Goal: Information Seeking & Learning: Check status

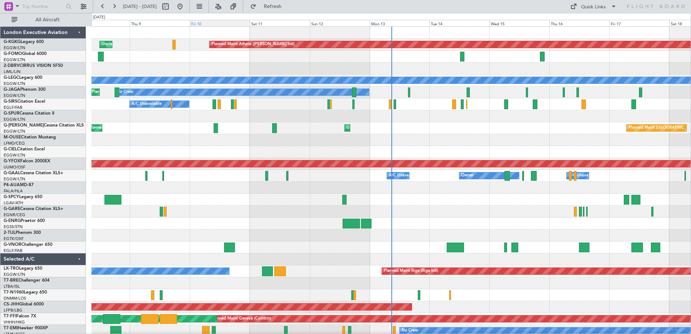
click at [213, 22] on div "Fri 10" at bounding box center [220, 23] width 60 height 7
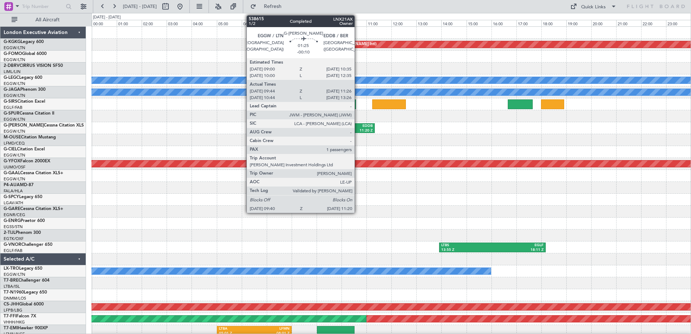
click at [358, 130] on div "11:20 Z" at bounding box center [363, 130] width 19 height 5
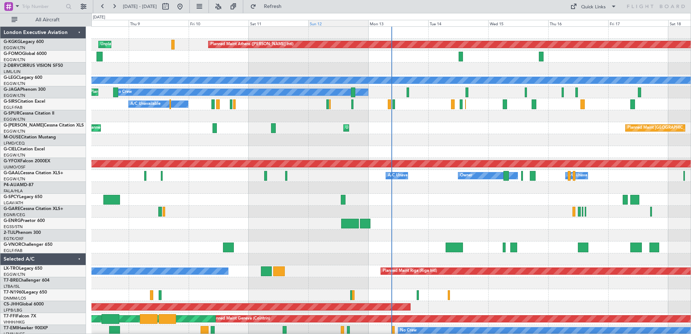
click at [321, 23] on div "Sun 12" at bounding box center [338, 23] width 60 height 7
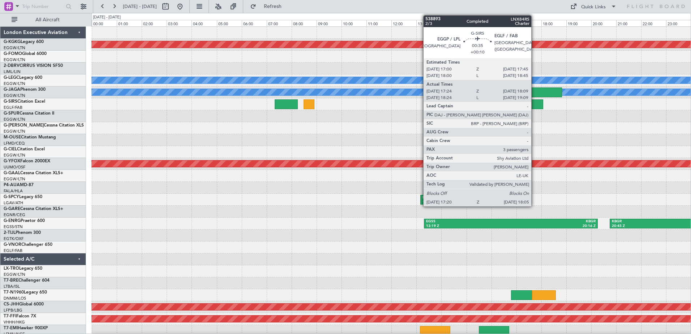
click at [535, 102] on div at bounding box center [534, 104] width 19 height 10
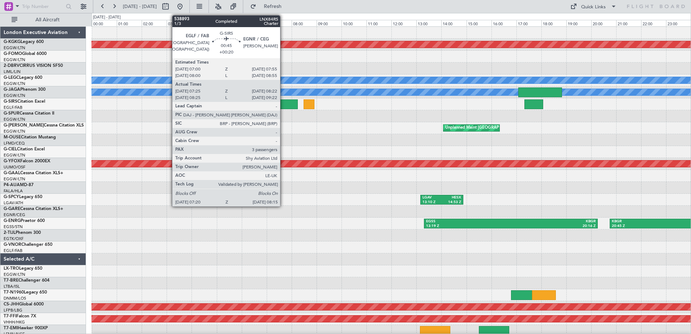
click at [283, 101] on div at bounding box center [286, 104] width 23 height 10
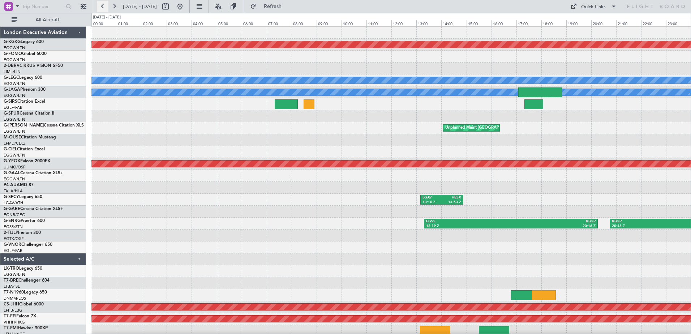
click at [103, 5] on button at bounding box center [103, 7] width 12 height 12
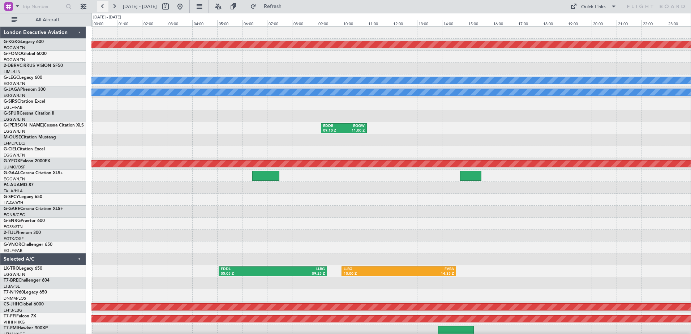
click at [103, 3] on button at bounding box center [103, 7] width 12 height 12
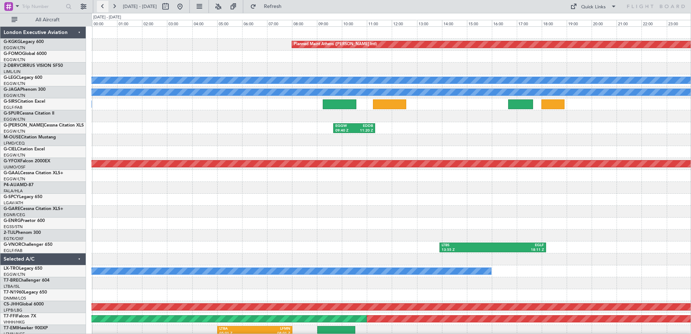
click at [103, 3] on button at bounding box center [103, 7] width 12 height 12
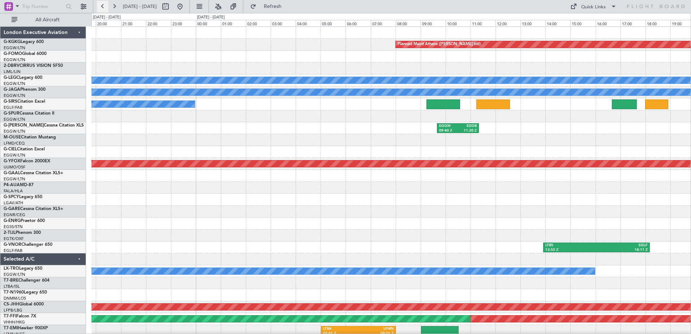
click at [103, 3] on button at bounding box center [103, 7] width 12 height 12
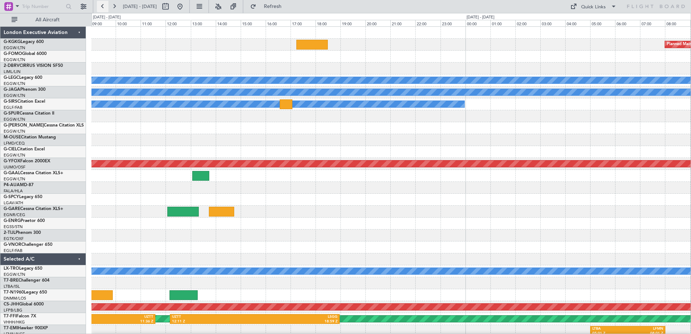
click at [103, 3] on button at bounding box center [103, 7] width 12 height 12
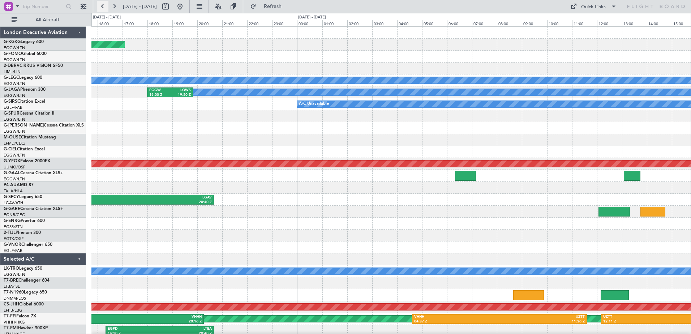
click at [103, 3] on button at bounding box center [103, 7] width 12 height 12
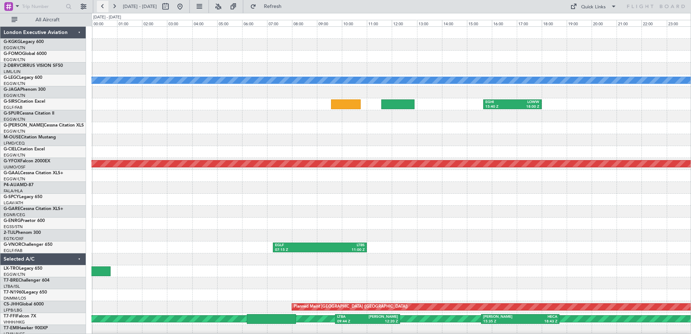
click at [103, 3] on button at bounding box center [103, 7] width 12 height 12
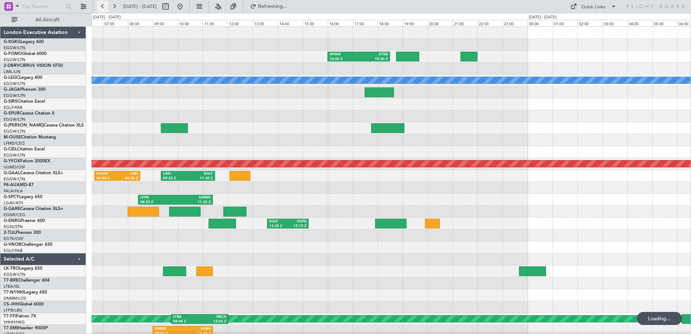
click at [103, 3] on button at bounding box center [103, 7] width 12 height 12
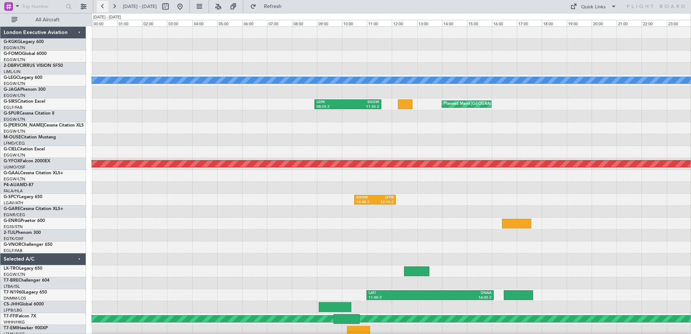
click at [103, 3] on button at bounding box center [103, 7] width 12 height 12
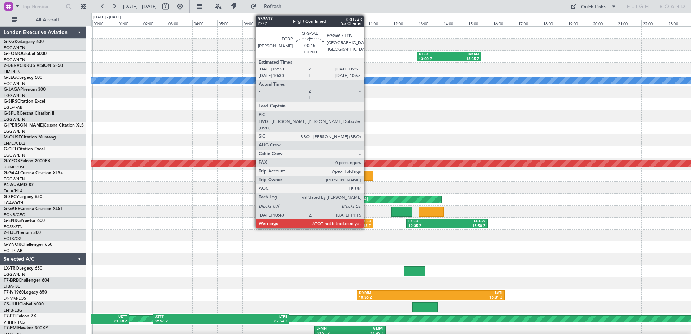
click at [367, 176] on div at bounding box center [365, 176] width 15 height 10
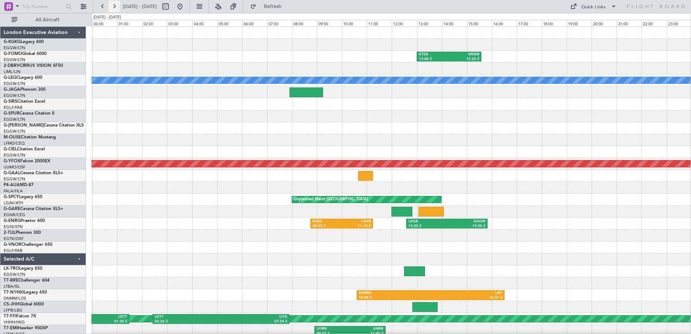
click at [112, 3] on button at bounding box center [114, 7] width 12 height 12
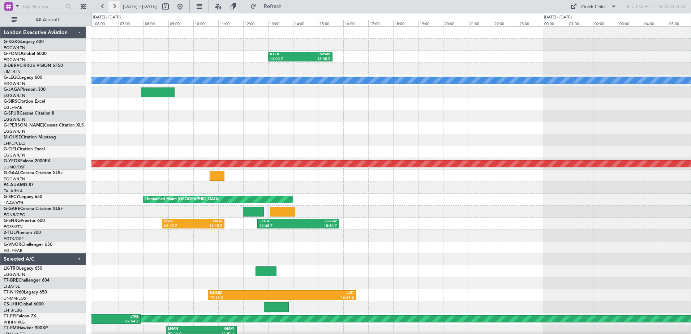
click at [112, 3] on button at bounding box center [114, 7] width 12 height 12
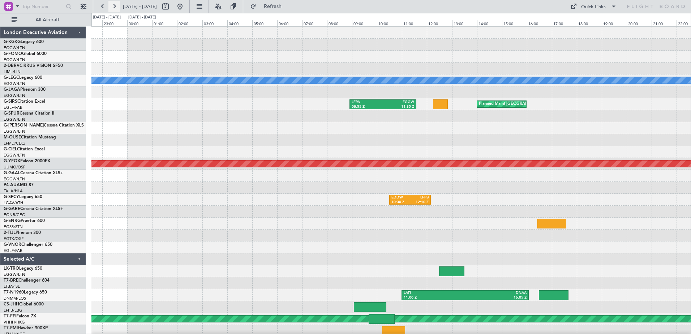
click at [112, 3] on button at bounding box center [114, 7] width 12 height 12
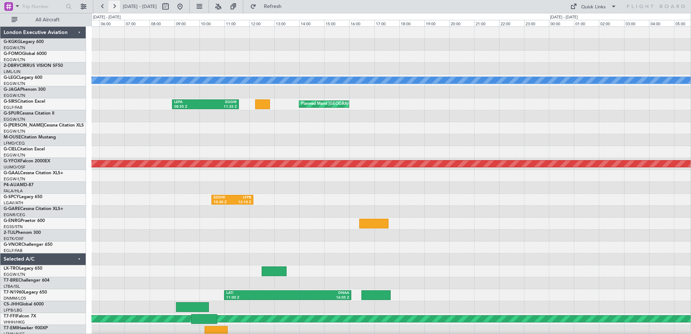
click at [112, 3] on button at bounding box center [114, 7] width 12 height 12
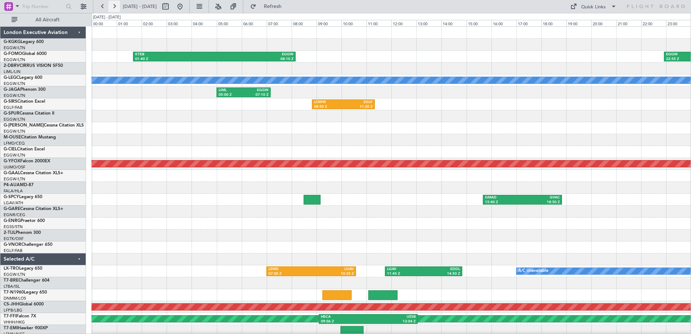
click at [112, 3] on button at bounding box center [114, 7] width 12 height 12
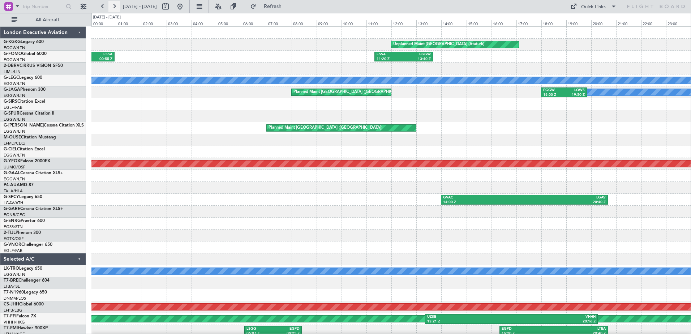
click at [112, 3] on button at bounding box center [114, 7] width 12 height 12
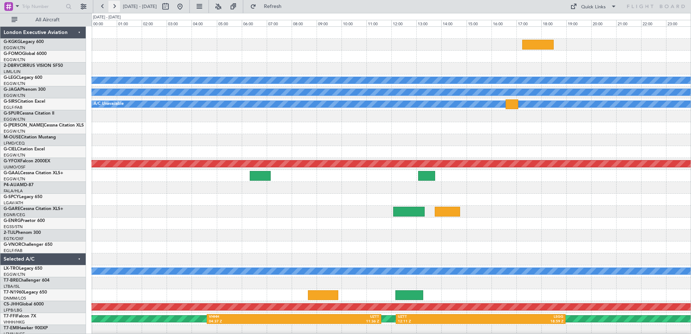
click at [112, 3] on button at bounding box center [114, 7] width 12 height 12
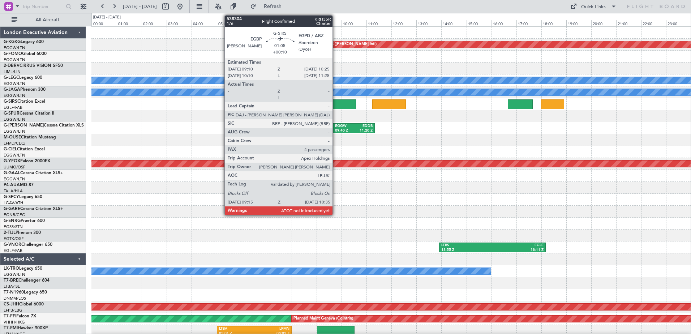
click at [336, 103] on div at bounding box center [340, 104] width 34 height 10
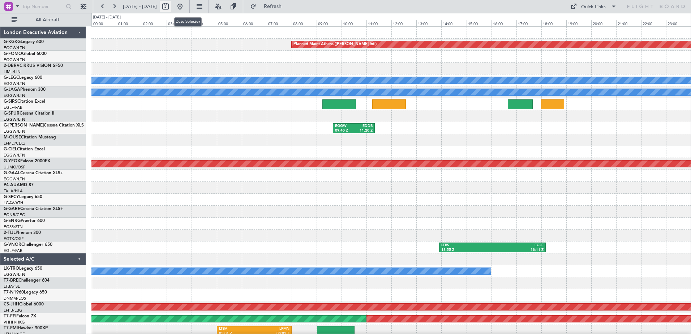
click at [171, 5] on button at bounding box center [166, 7] width 12 height 12
select select "10"
select select "2025"
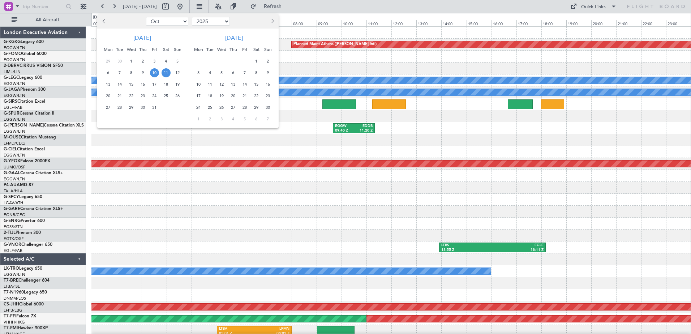
click at [105, 23] on span "Previous month" at bounding box center [104, 21] width 4 height 4
select select "9"
click at [140, 97] on span "25" at bounding box center [142, 95] width 9 height 9
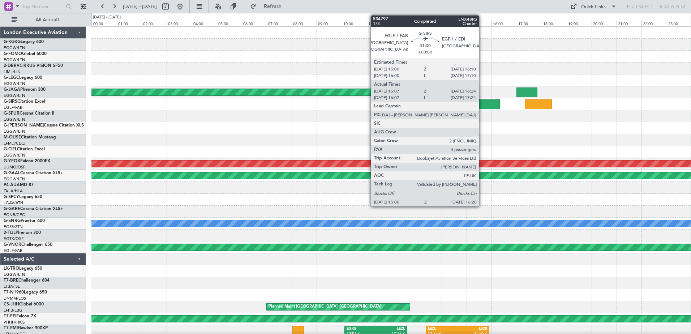
click at [482, 101] on div at bounding box center [483, 104] width 34 height 10
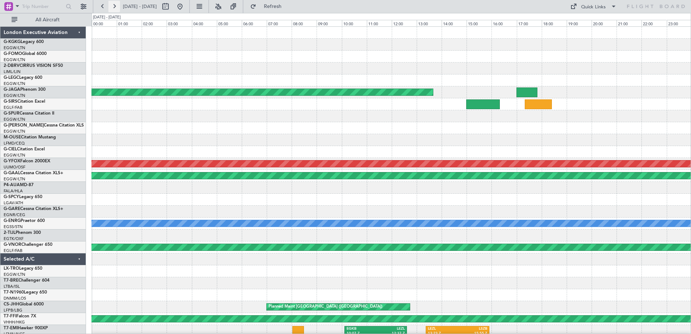
click at [115, 5] on button at bounding box center [114, 7] width 12 height 12
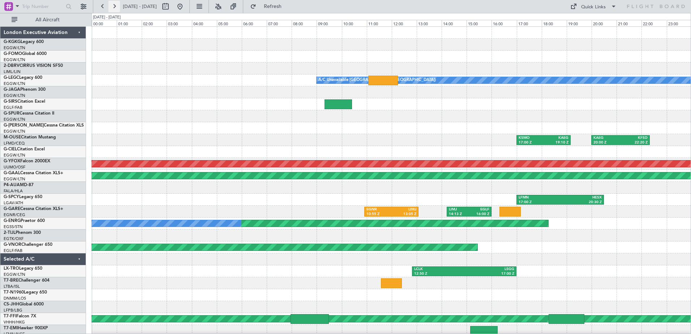
click at [117, 4] on button at bounding box center [114, 7] width 12 height 12
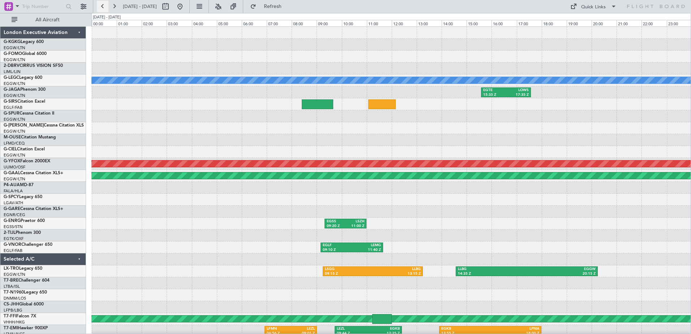
click at [103, 10] on button at bounding box center [103, 7] width 12 height 12
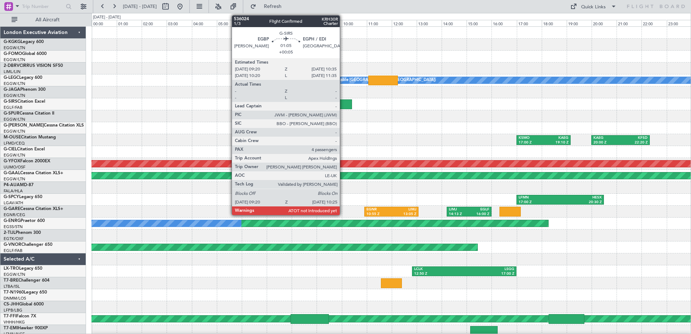
click at [343, 103] on div at bounding box center [338, 104] width 27 height 10
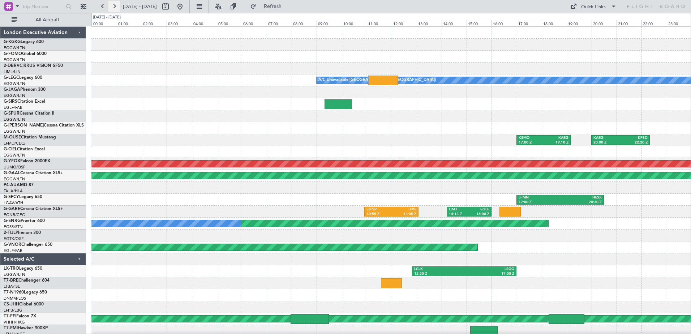
click at [116, 9] on button at bounding box center [114, 7] width 12 height 12
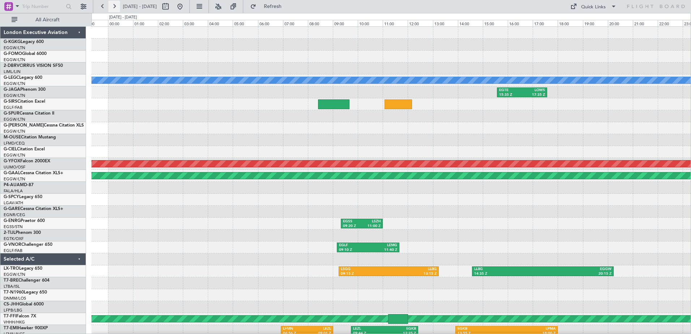
click at [116, 9] on button at bounding box center [114, 7] width 12 height 12
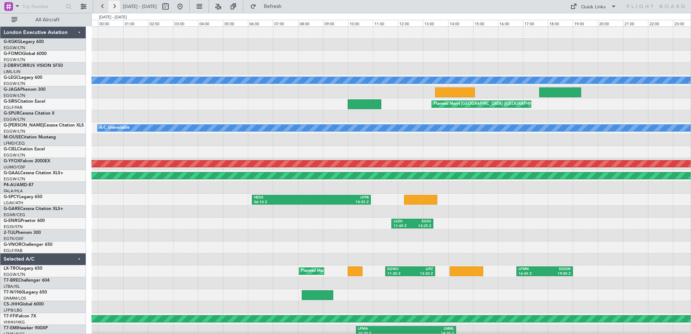
click at [116, 9] on button at bounding box center [114, 7] width 12 height 12
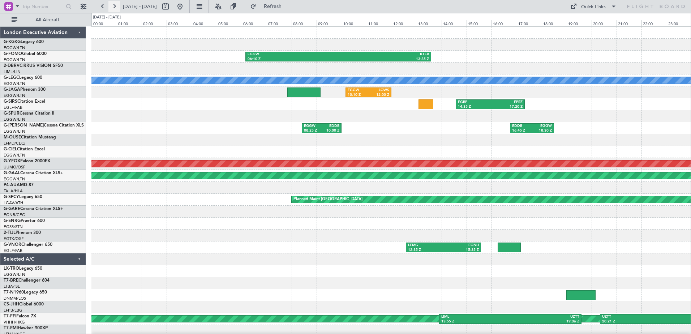
click at [116, 9] on button at bounding box center [114, 7] width 12 height 12
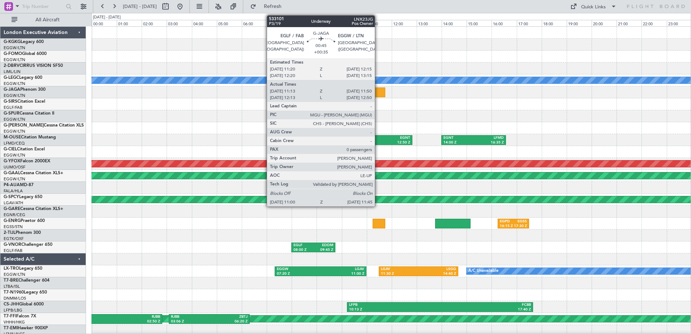
click at [378, 89] on div at bounding box center [376, 93] width 19 height 10
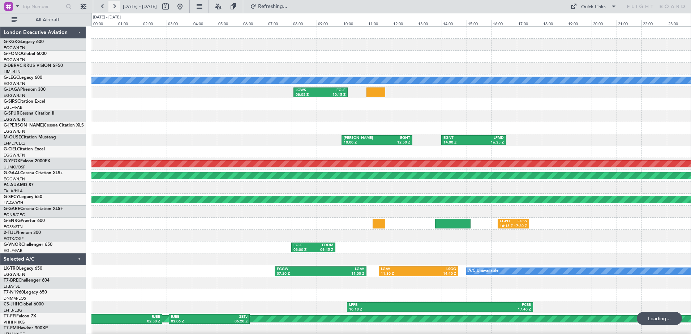
click at [113, 3] on button at bounding box center [114, 7] width 12 height 12
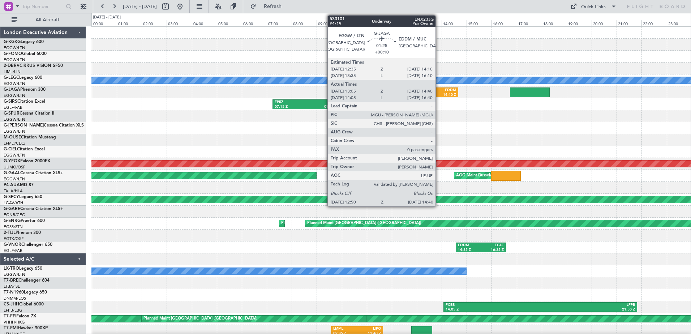
click at [439, 90] on div "EDDM" at bounding box center [445, 90] width 21 height 5
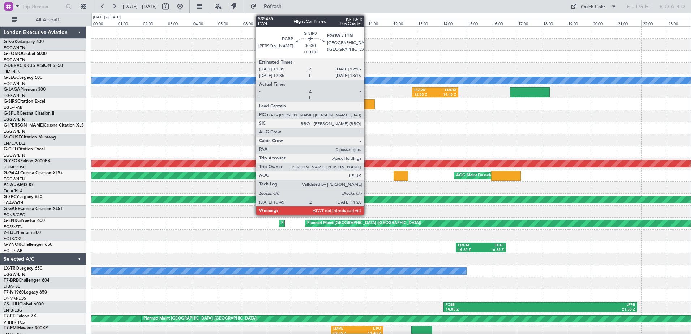
click at [367, 102] on div at bounding box center [367, 104] width 15 height 10
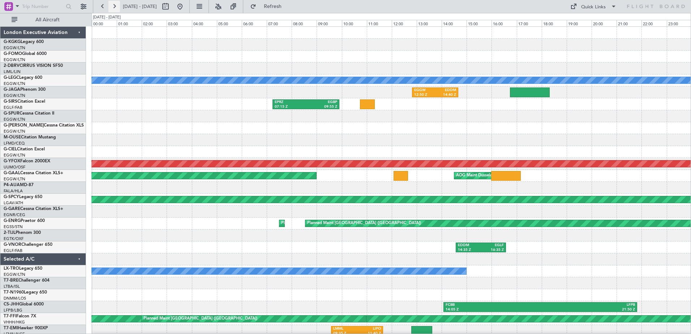
click at [116, 7] on button at bounding box center [114, 7] width 12 height 12
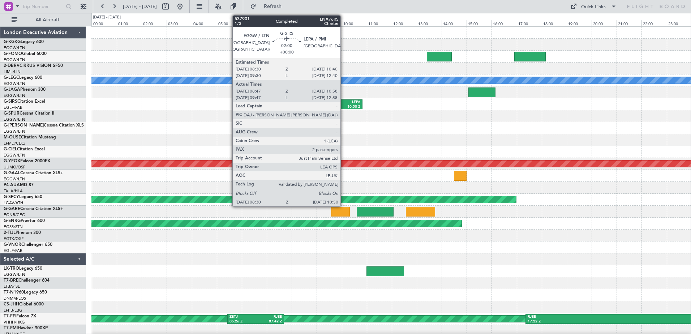
click at [344, 103] on div "LEPA" at bounding box center [346, 102] width 27 height 5
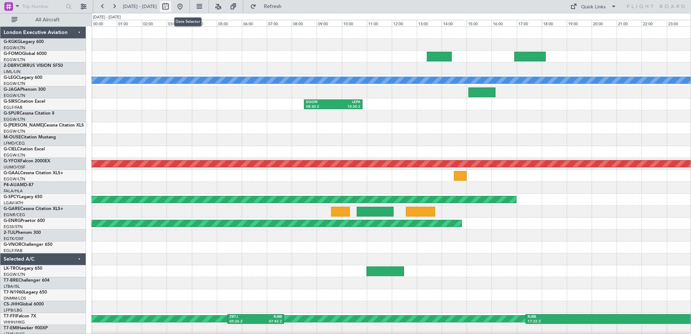
click at [171, 5] on button at bounding box center [166, 7] width 12 height 12
select select "10"
select select "2025"
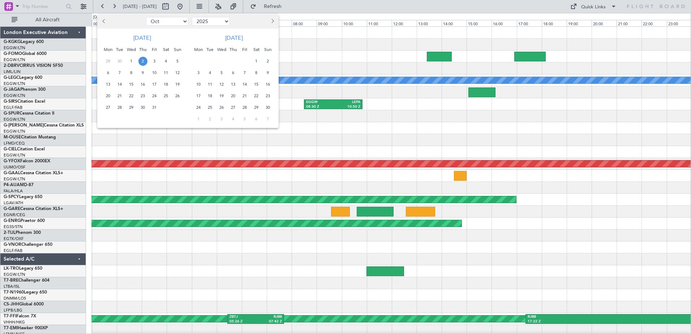
click at [109, 82] on span "13" at bounding box center [108, 84] width 9 height 9
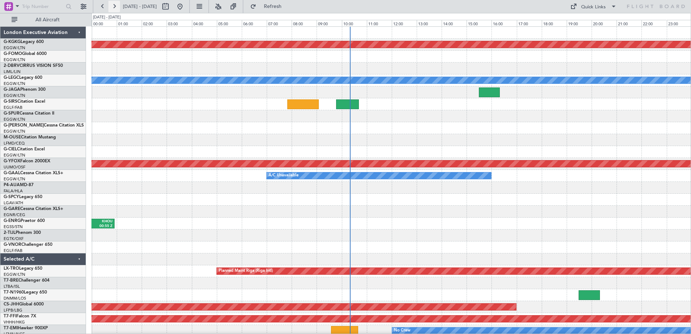
click at [114, 7] on button at bounding box center [114, 7] width 12 height 12
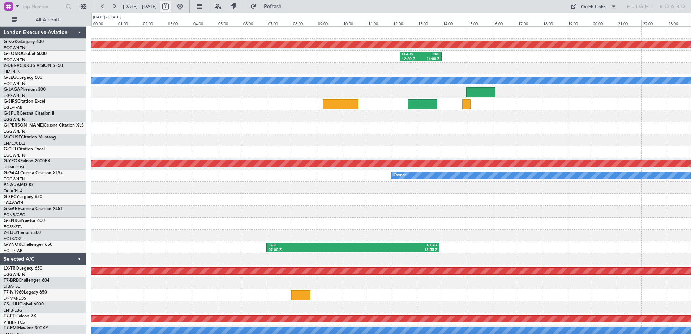
click at [171, 7] on button at bounding box center [166, 7] width 12 height 12
select select "10"
select select "2025"
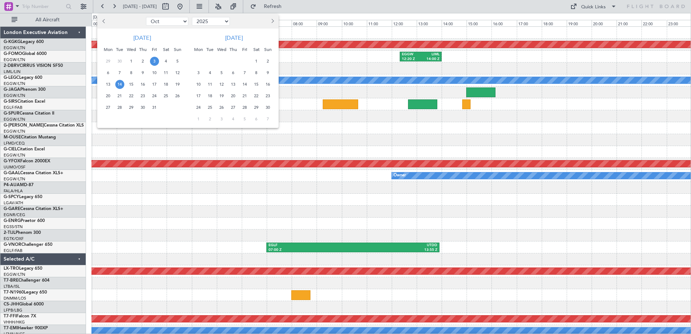
click at [154, 61] on span "3" at bounding box center [154, 61] width 9 height 9
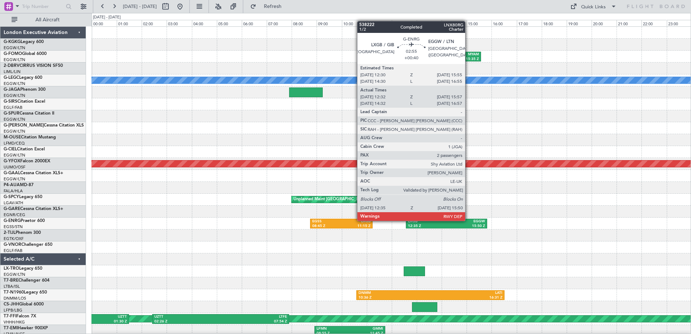
click at [469, 220] on div "EGGW" at bounding box center [466, 221] width 39 height 5
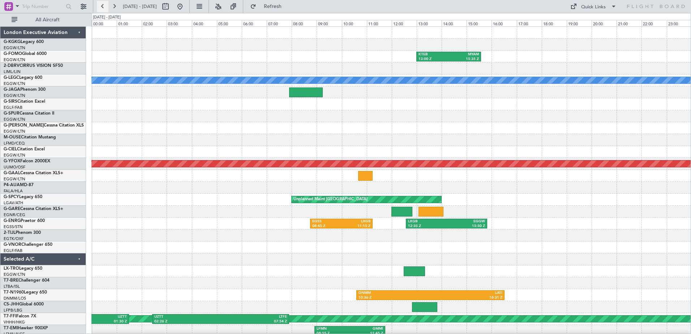
click at [103, 6] on button at bounding box center [103, 7] width 12 height 12
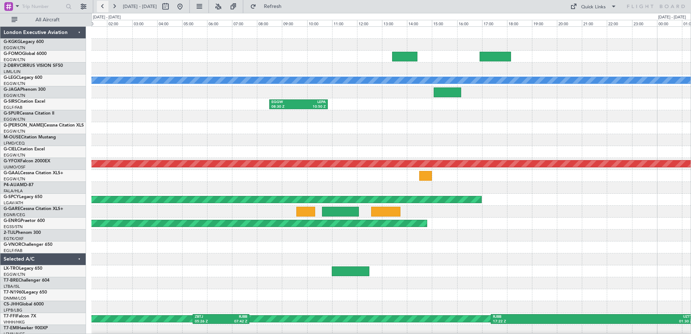
click at [103, 6] on button at bounding box center [103, 7] width 12 height 12
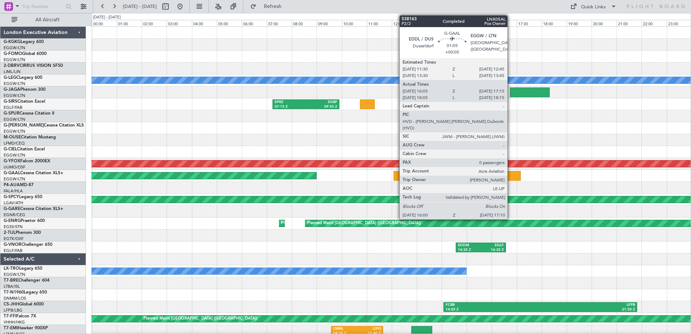
click at [511, 175] on div at bounding box center [505, 176] width 29 height 10
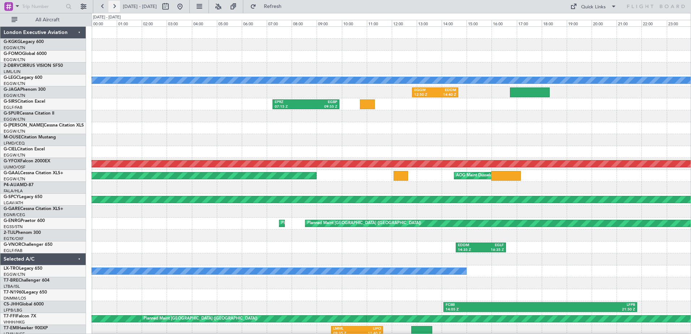
click at [112, 5] on button at bounding box center [114, 7] width 12 height 12
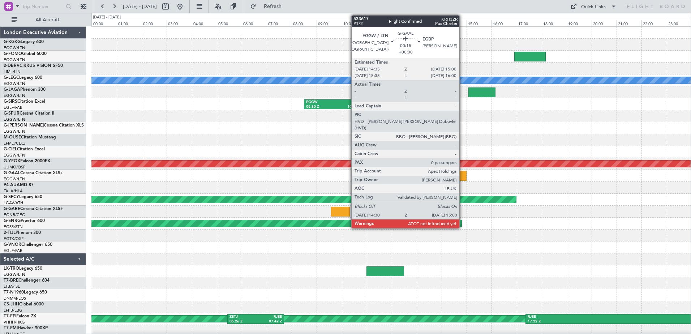
click at [463, 175] on div at bounding box center [460, 176] width 13 height 10
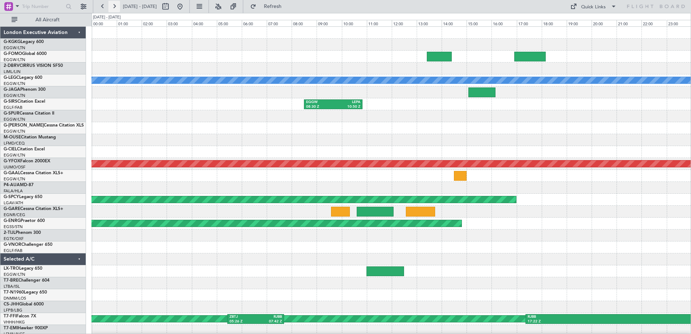
click at [115, 5] on button at bounding box center [114, 7] width 12 height 12
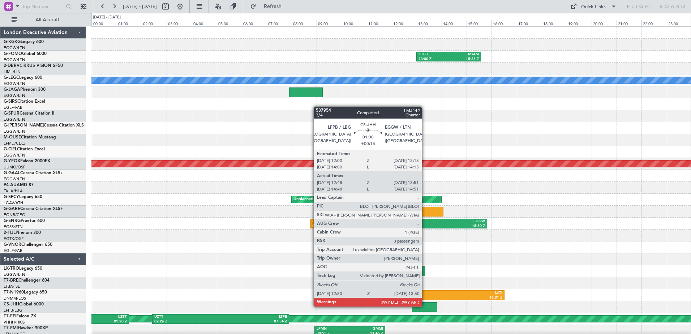
click at [425, 306] on div at bounding box center [424, 307] width 25 height 10
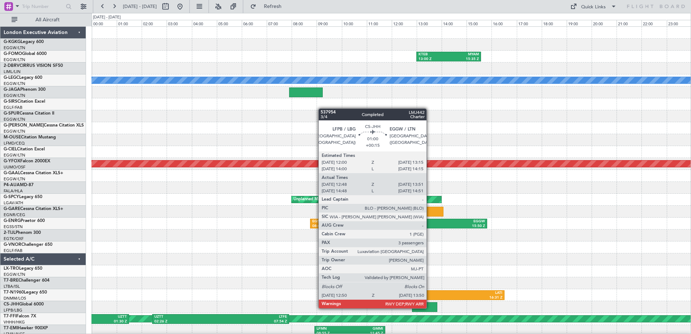
click at [430, 308] on div at bounding box center [424, 307] width 25 height 10
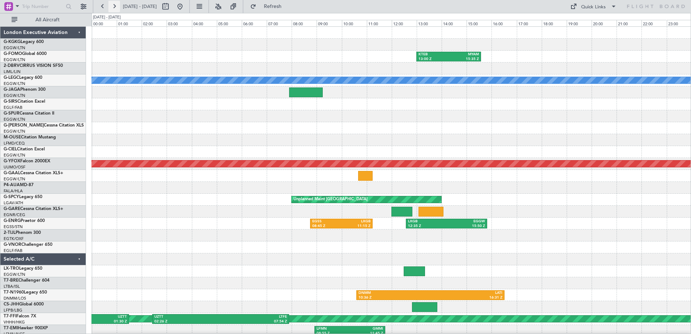
click at [117, 3] on button at bounding box center [114, 7] width 12 height 12
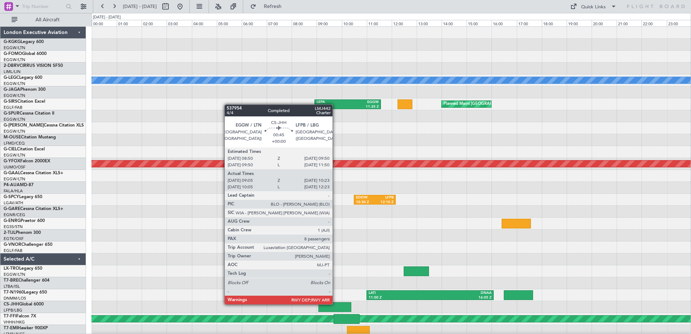
click at [336, 304] on div at bounding box center [335, 307] width 33 height 10
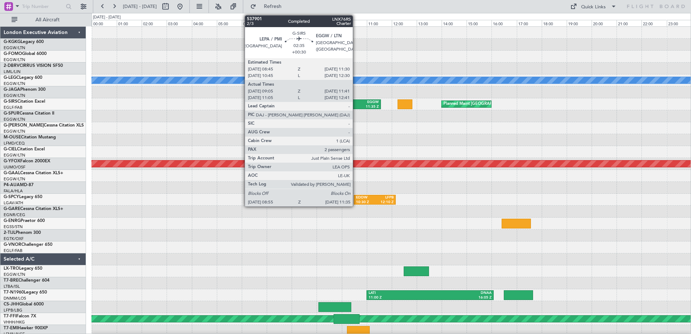
click at [356, 102] on div "EGGW" at bounding box center [363, 102] width 31 height 5
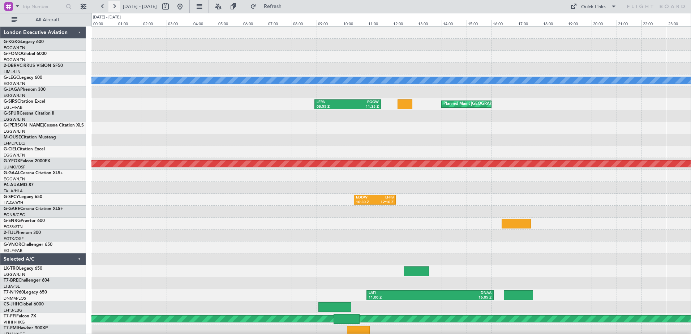
click at [115, 5] on button at bounding box center [114, 7] width 12 height 12
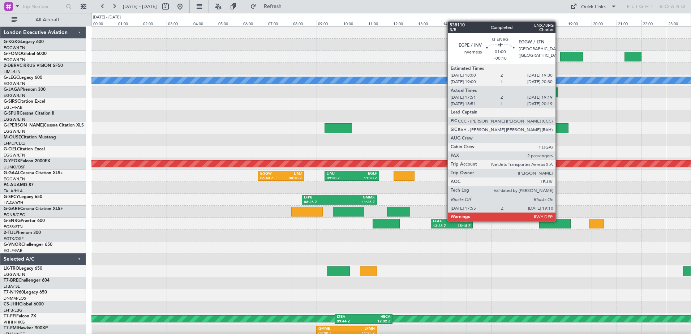
click at [559, 221] on div at bounding box center [554, 224] width 31 height 10
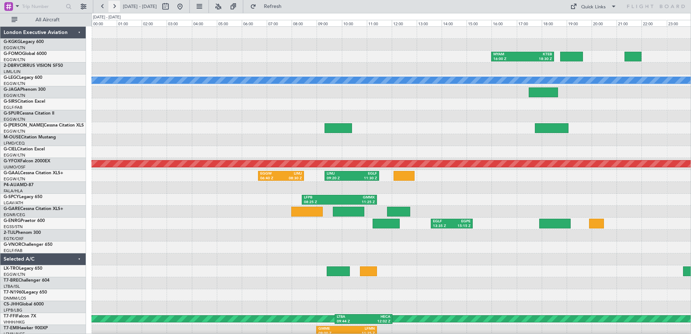
click at [117, 6] on button at bounding box center [114, 7] width 12 height 12
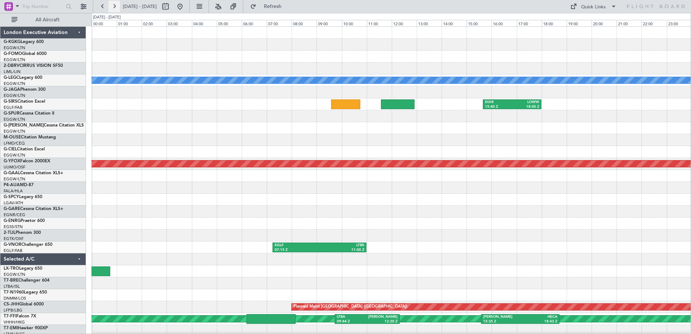
click at [117, 6] on button at bounding box center [114, 7] width 12 height 12
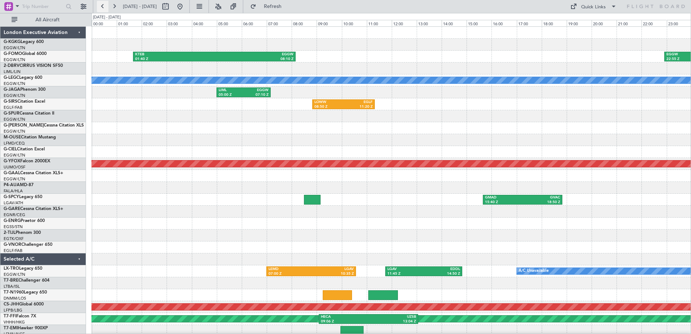
click at [102, 5] on button at bounding box center [103, 7] width 12 height 12
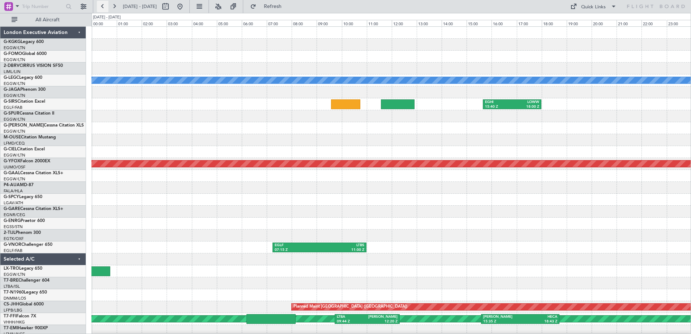
click at [102, 5] on button at bounding box center [103, 7] width 12 height 12
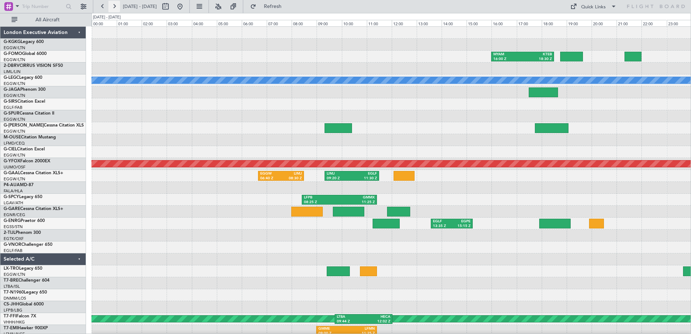
click at [113, 4] on button at bounding box center [114, 7] width 12 height 12
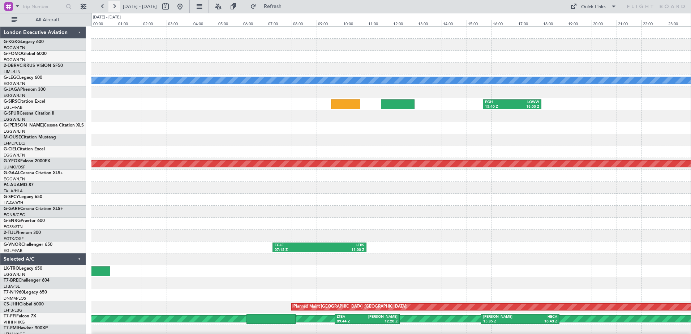
click at [113, 4] on button at bounding box center [114, 7] width 12 height 12
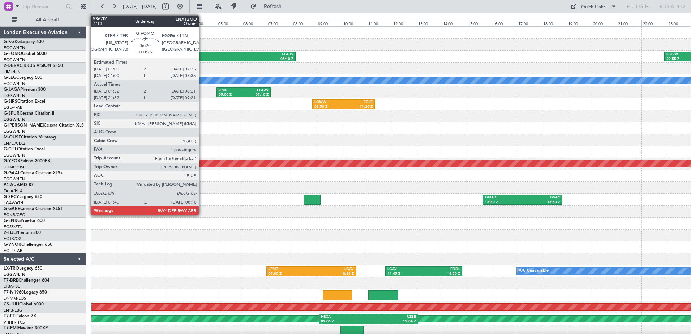
click at [202, 56] on div "KTEB" at bounding box center [174, 54] width 79 height 5
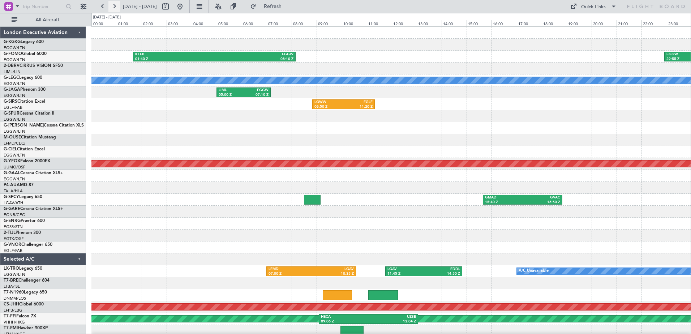
click at [111, 4] on button at bounding box center [114, 7] width 12 height 12
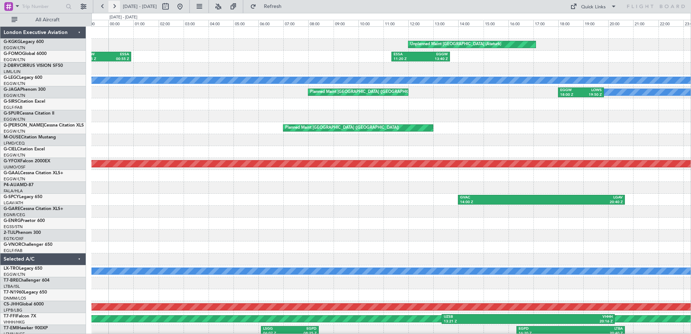
click at [111, 4] on button at bounding box center [114, 7] width 12 height 12
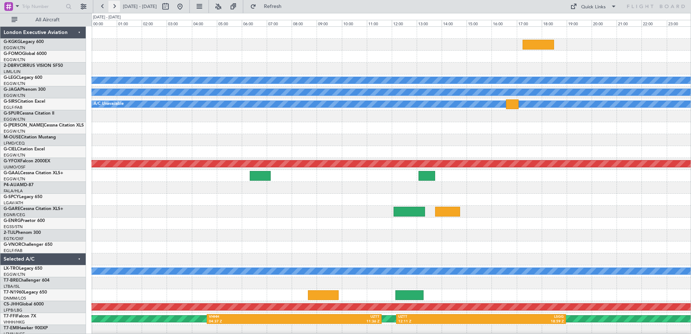
click at [111, 4] on button at bounding box center [114, 7] width 12 height 12
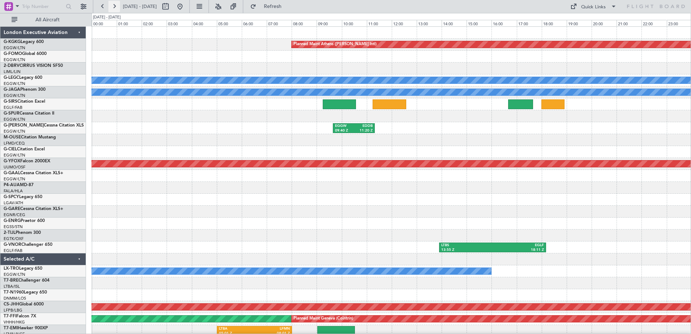
click at [111, 4] on button at bounding box center [114, 7] width 12 height 12
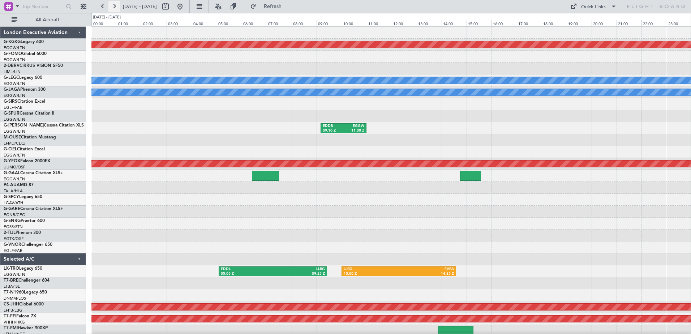
click at [111, 4] on button at bounding box center [114, 7] width 12 height 12
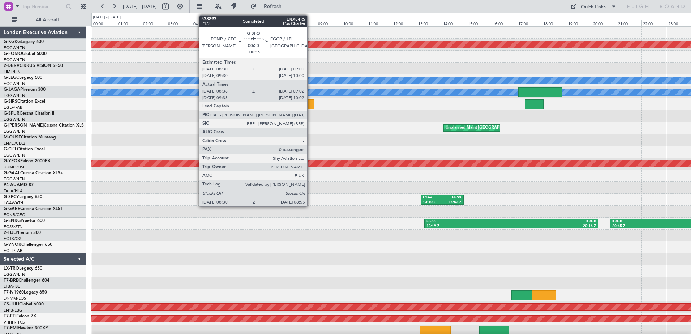
click at [311, 106] on div at bounding box center [309, 104] width 10 height 10
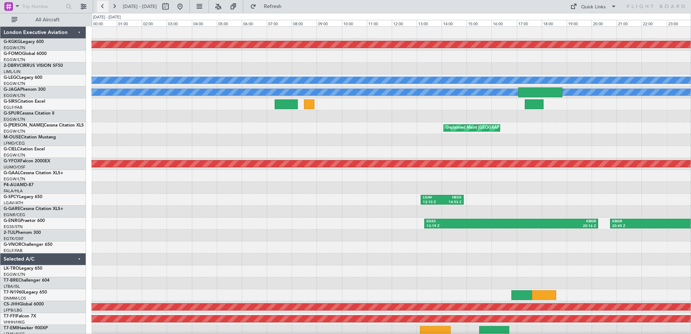
click at [104, 4] on button at bounding box center [103, 7] width 12 height 12
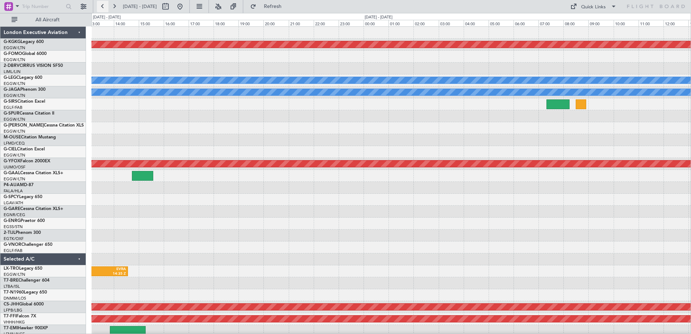
click at [104, 4] on button at bounding box center [103, 7] width 12 height 12
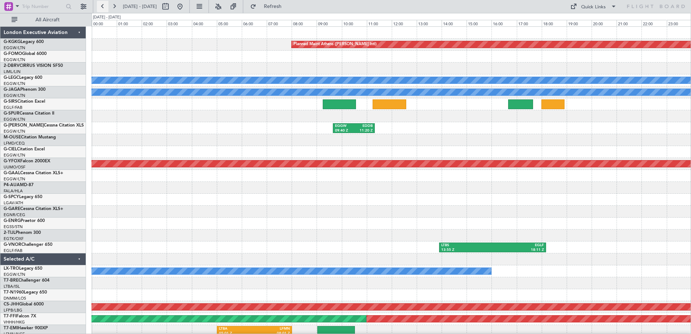
click at [104, 4] on button at bounding box center [103, 7] width 12 height 12
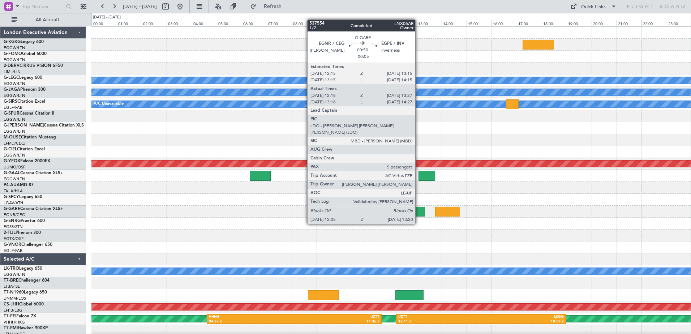
click at [419, 210] on div at bounding box center [409, 212] width 31 height 10
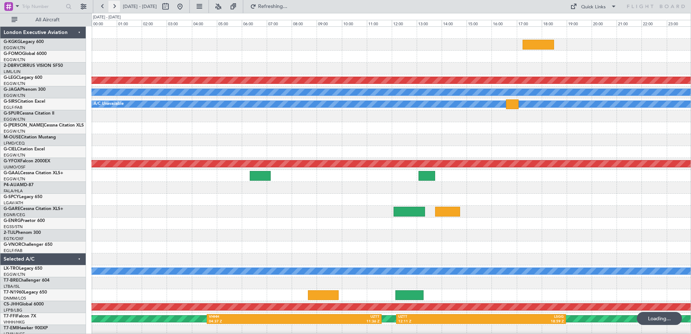
click at [115, 9] on button at bounding box center [114, 7] width 12 height 12
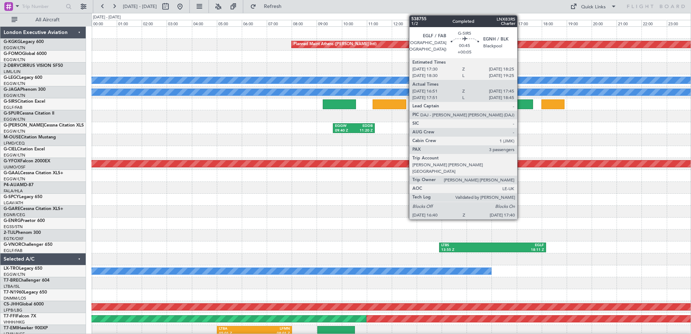
click at [521, 103] on div at bounding box center [520, 104] width 25 height 10
